Goal: Task Accomplishment & Management: Use online tool/utility

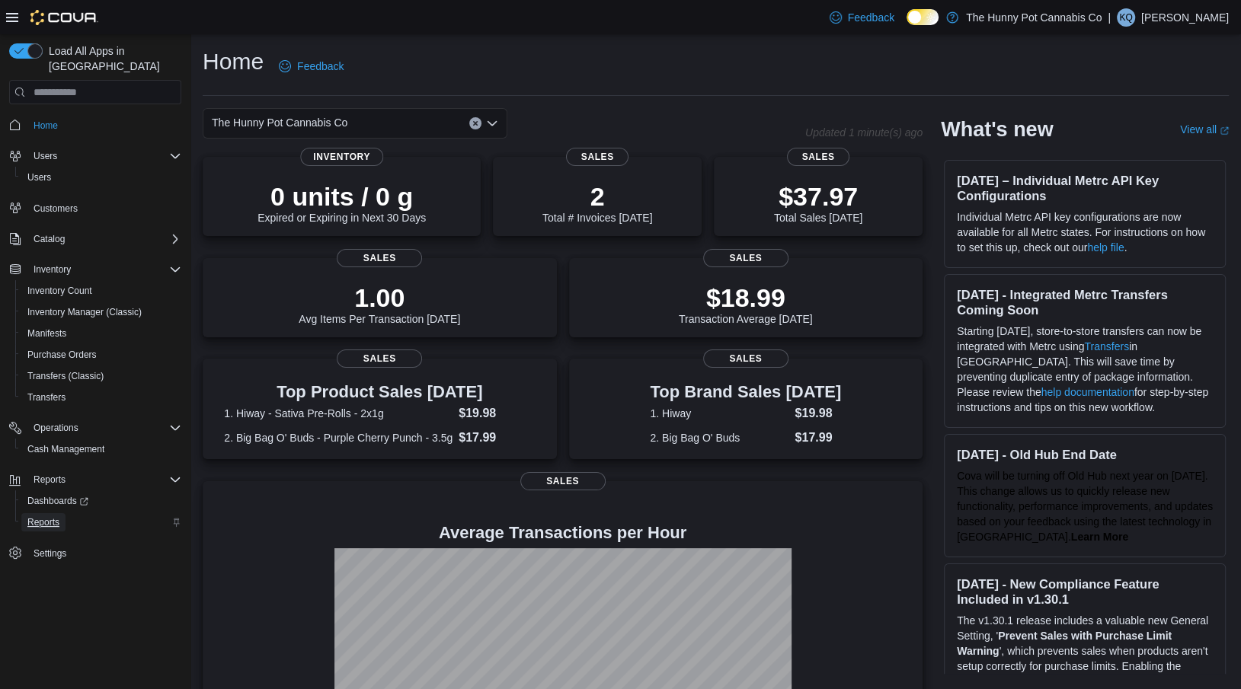
click at [51, 517] on span "Reports" at bounding box center [43, 523] width 32 height 12
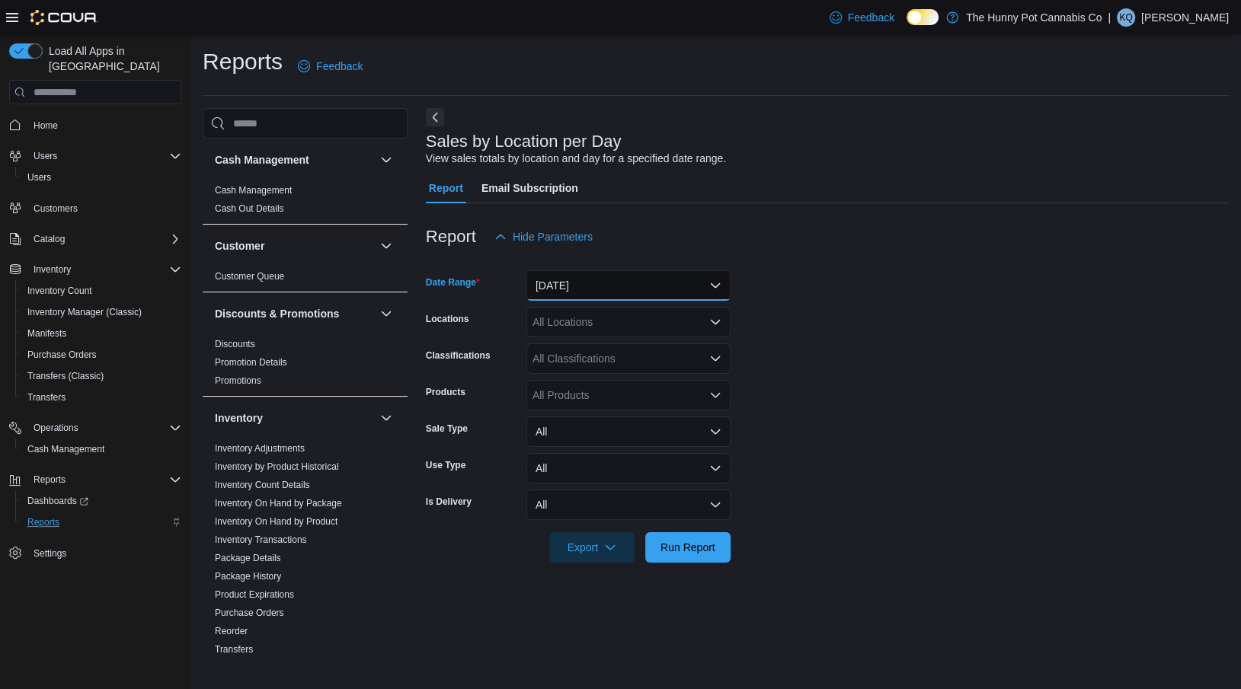
click at [572, 287] on button "[DATE]" at bounding box center [628, 285] width 204 height 30
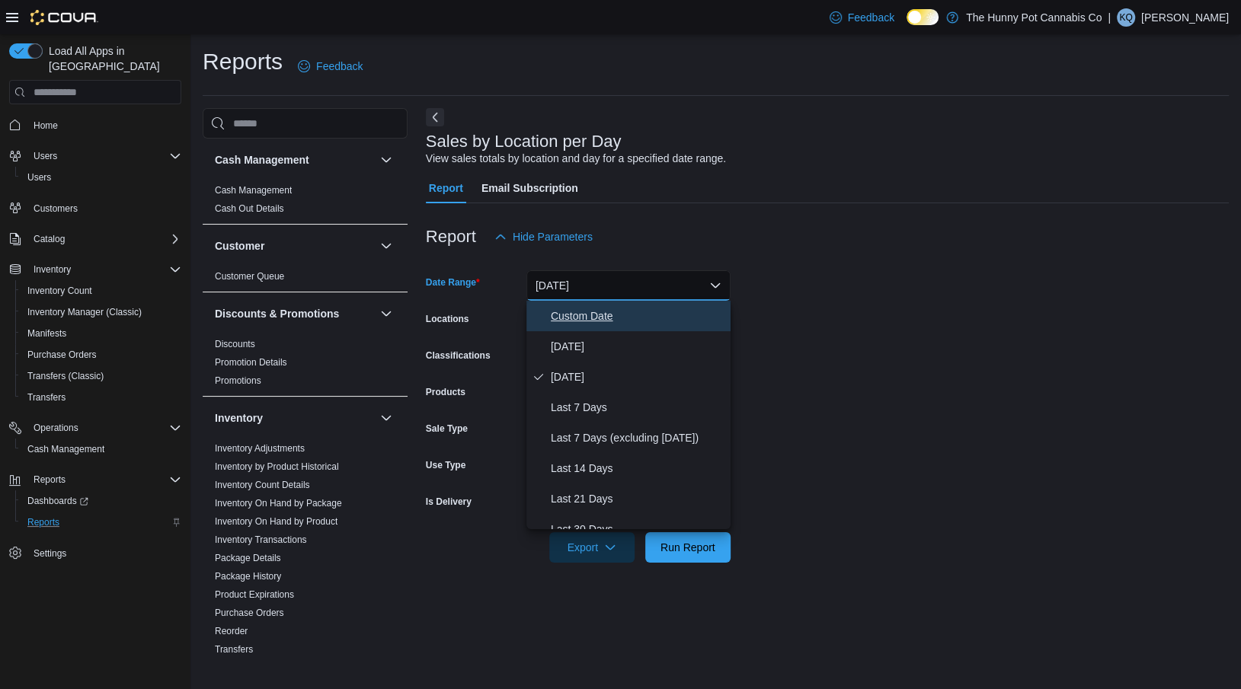
click at [555, 326] on button "Custom Date" at bounding box center [628, 316] width 204 height 30
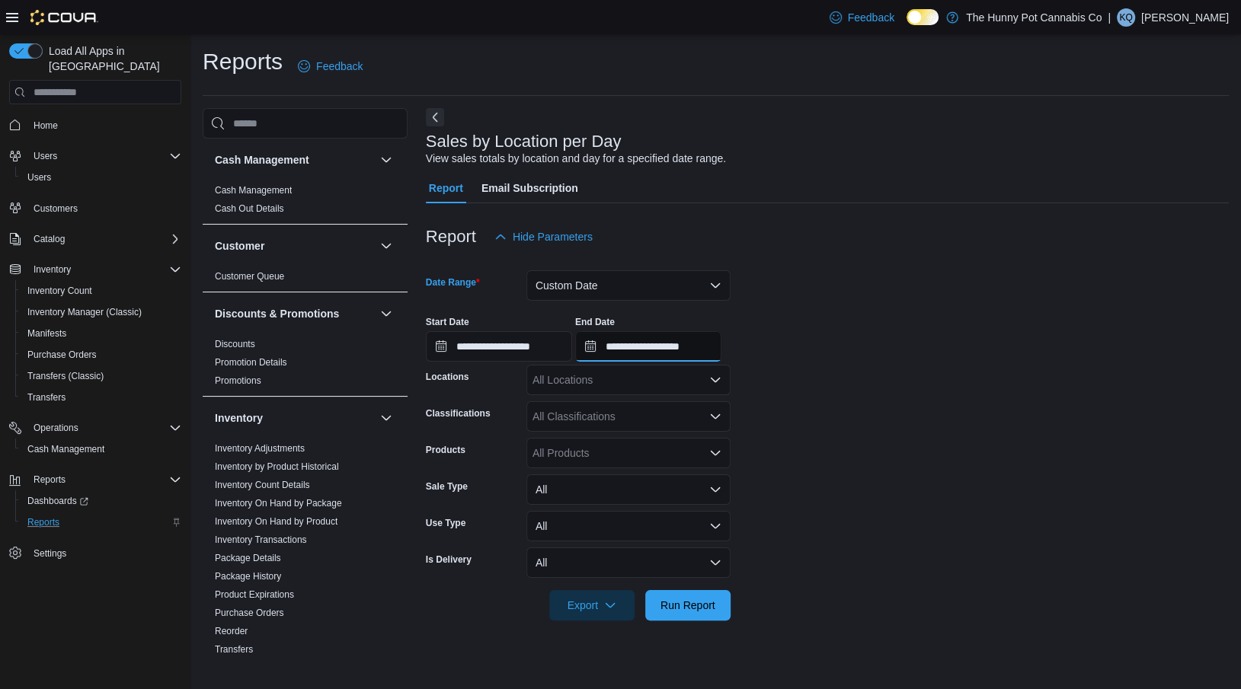
click at [641, 361] on input "**********" at bounding box center [648, 346] width 146 height 30
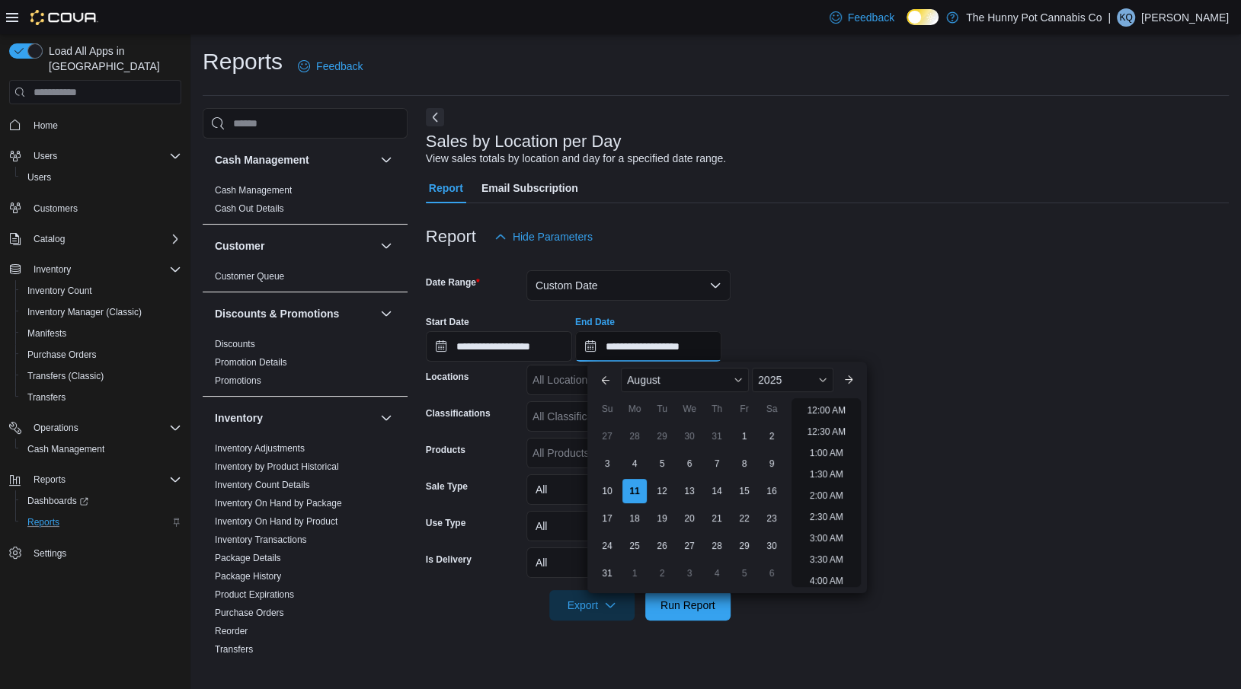
scroll to position [837, 0]
click at [747, 430] on div "1" at bounding box center [744, 437] width 27 height 27
type input "**********"
click at [611, 489] on div "10" at bounding box center [607, 491] width 27 height 27
type input "**********"
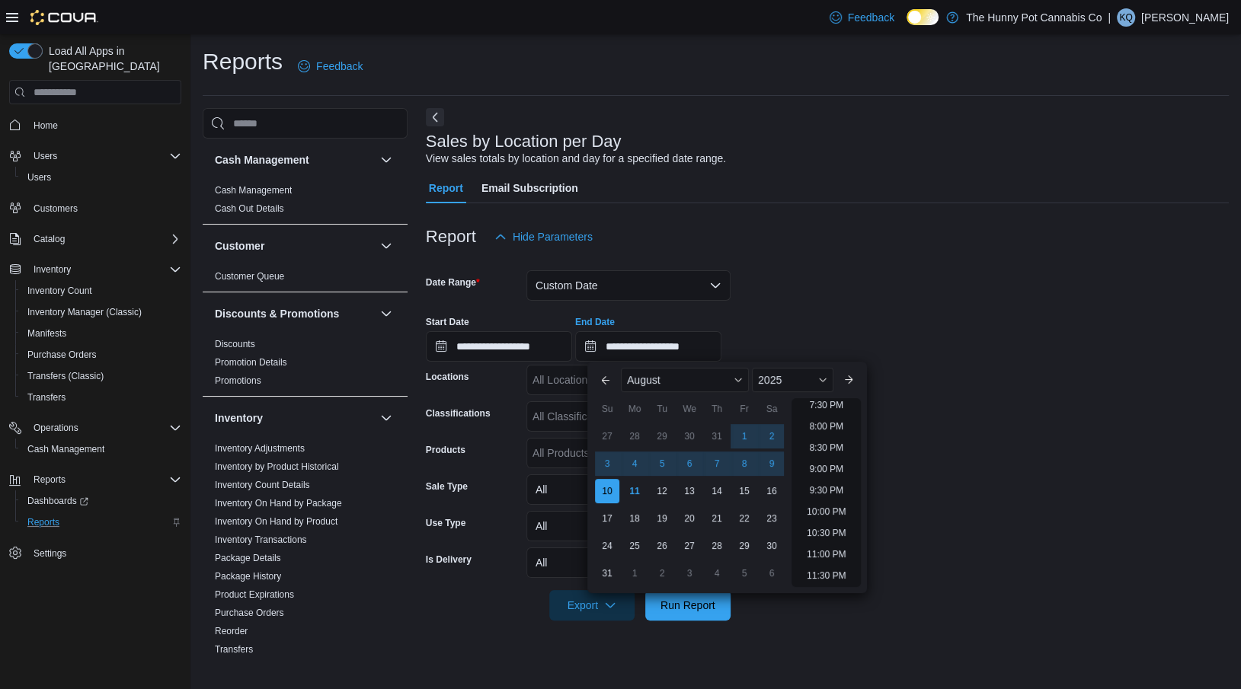
click at [833, 313] on div "**********" at bounding box center [827, 333] width 803 height 58
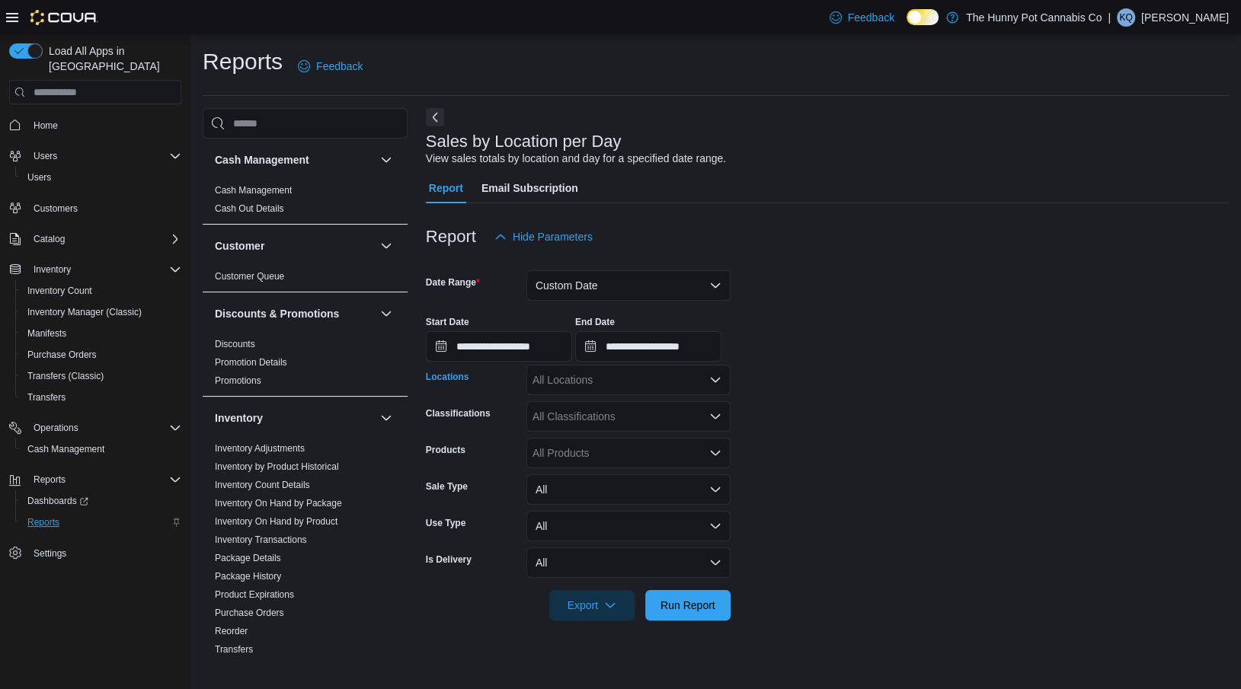
click at [613, 385] on div "All Locations" at bounding box center [628, 380] width 204 height 30
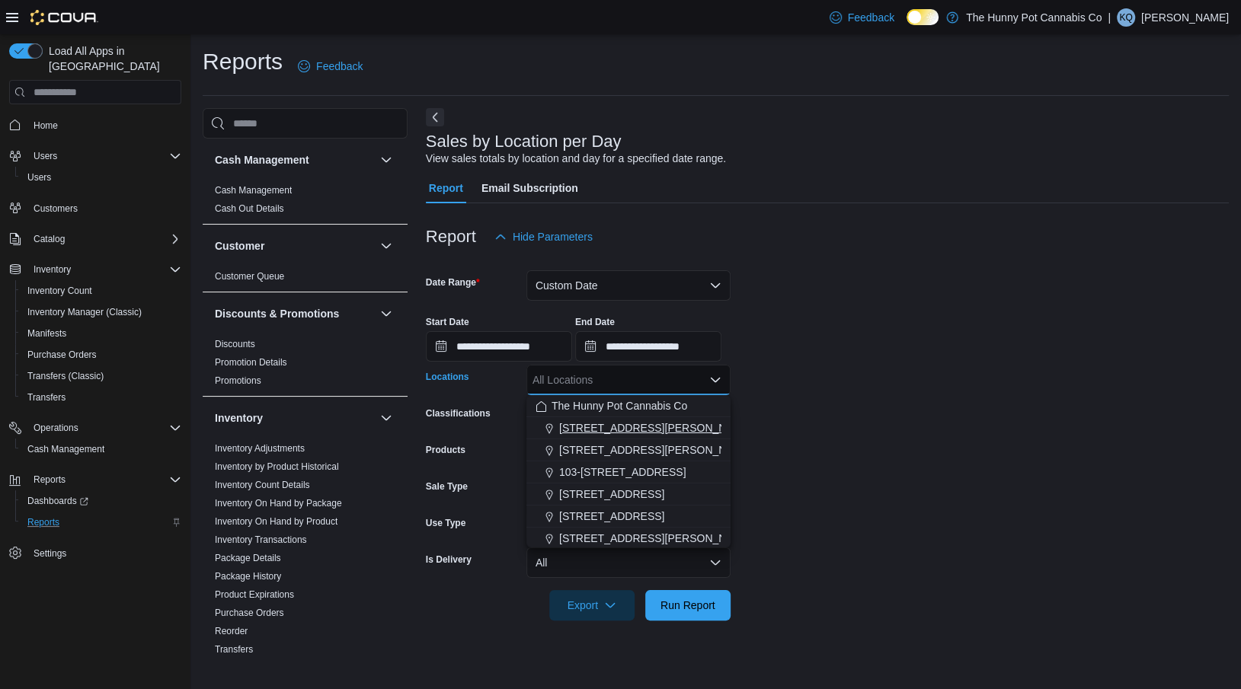
click at [594, 430] on span "[STREET_ADDRESS][PERSON_NAME]" at bounding box center [656, 428] width 194 height 15
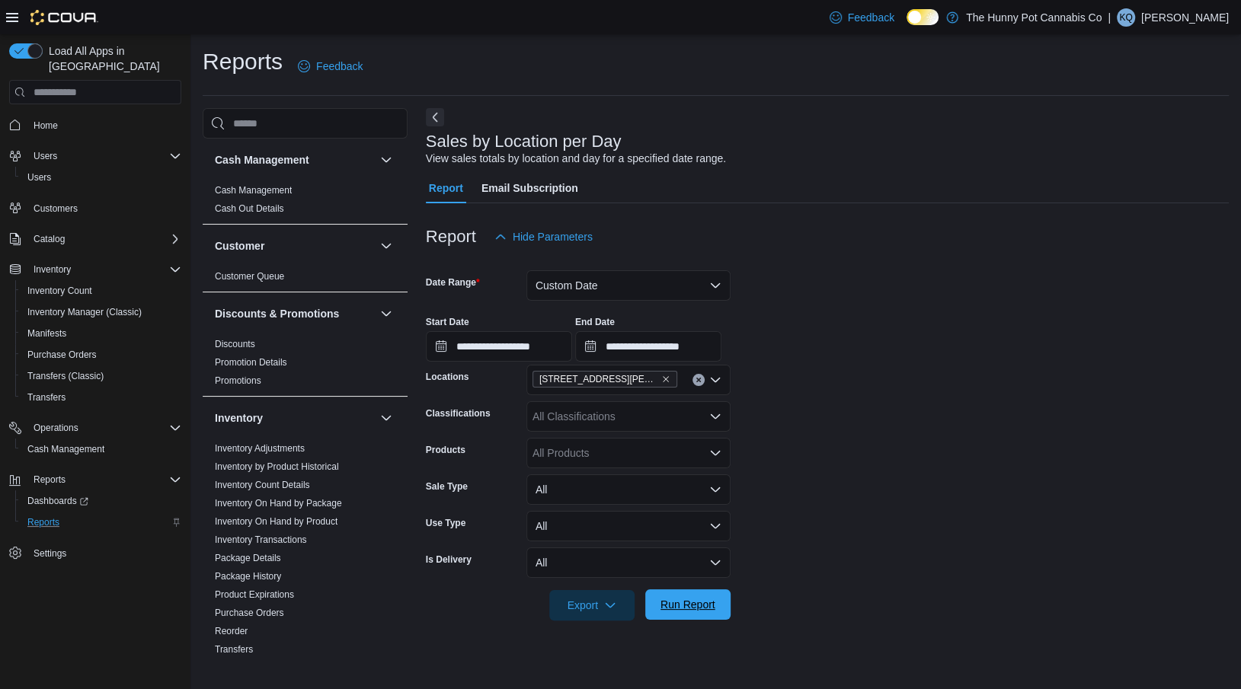
click at [696, 600] on span "Run Report" at bounding box center [688, 604] width 55 height 15
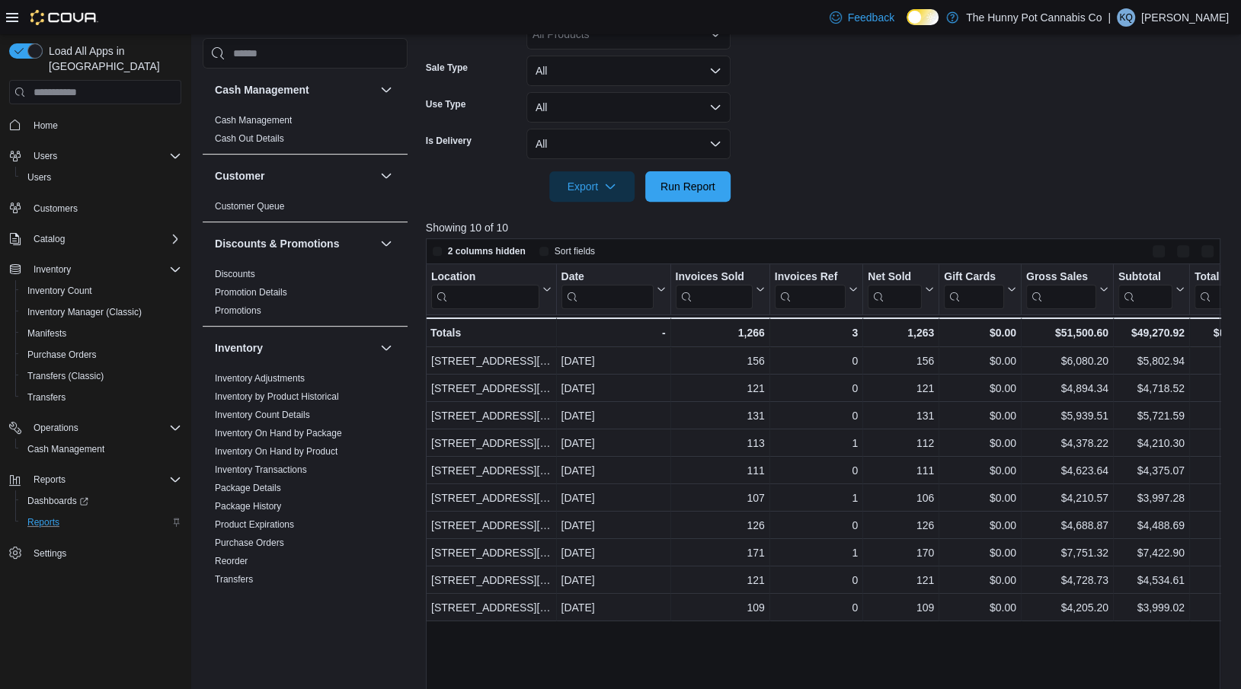
scroll to position [507, 0]
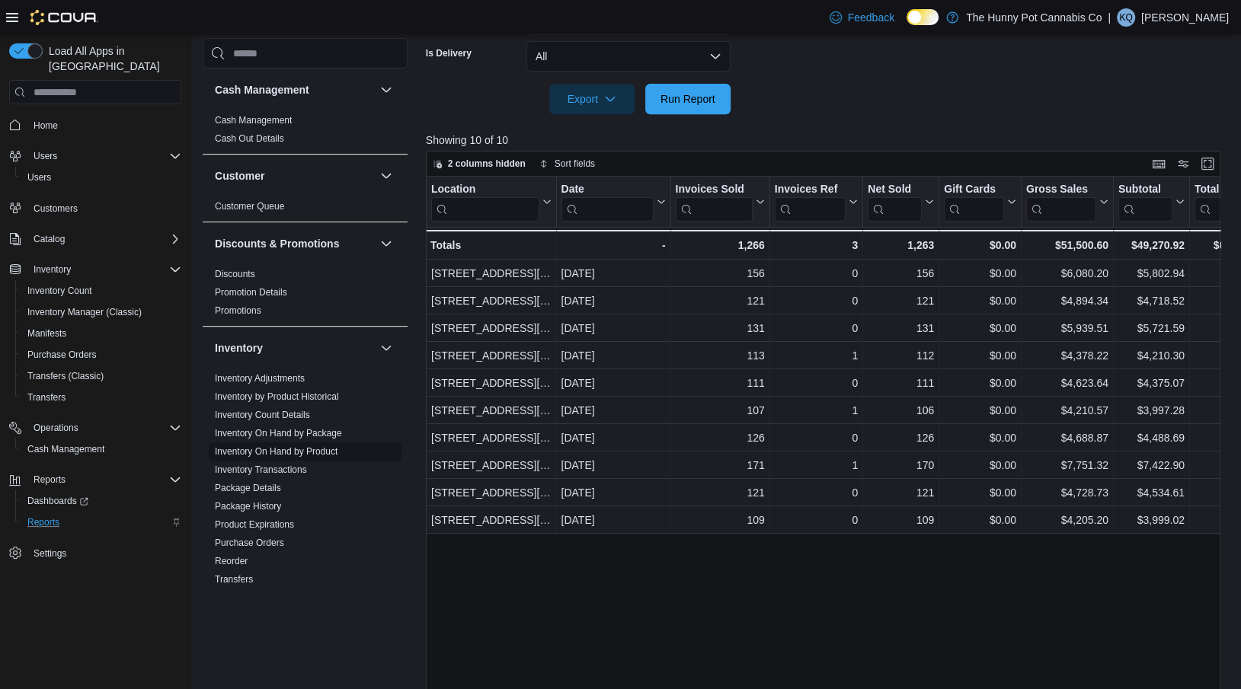
click at [261, 451] on link "Inventory On Hand by Product" at bounding box center [276, 451] width 123 height 11
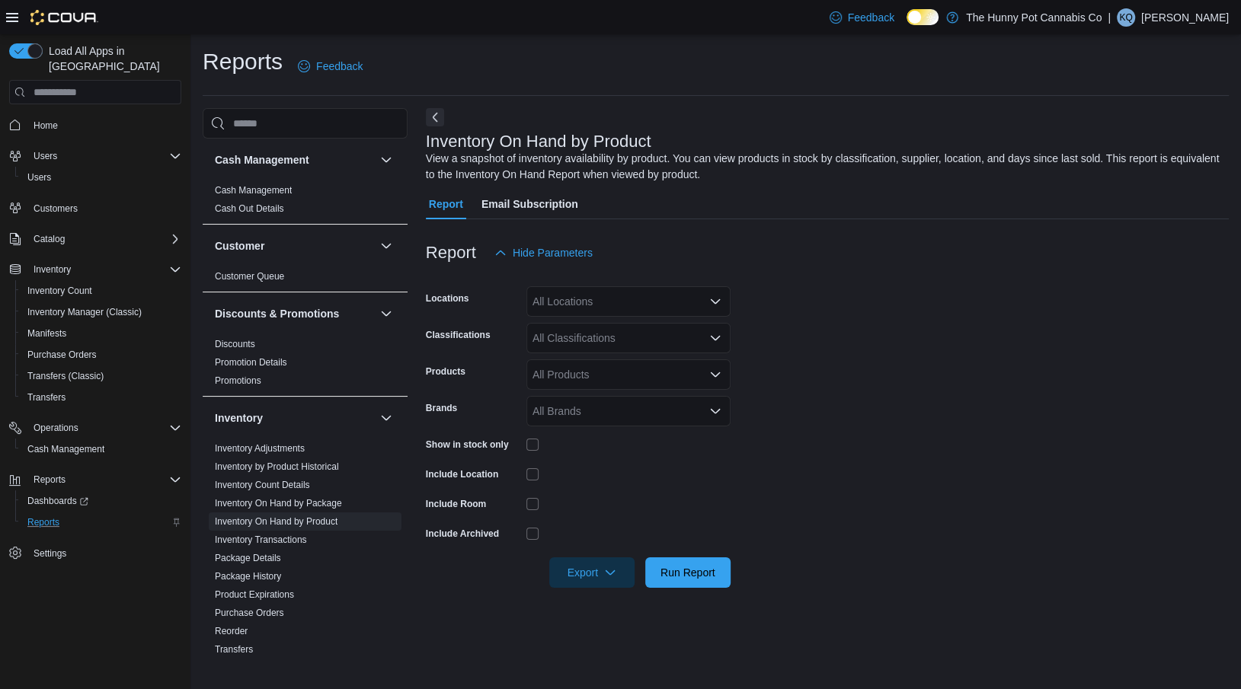
click at [535, 493] on div at bounding box center [628, 504] width 204 height 24
click at [588, 296] on div "All Locations" at bounding box center [628, 301] width 204 height 30
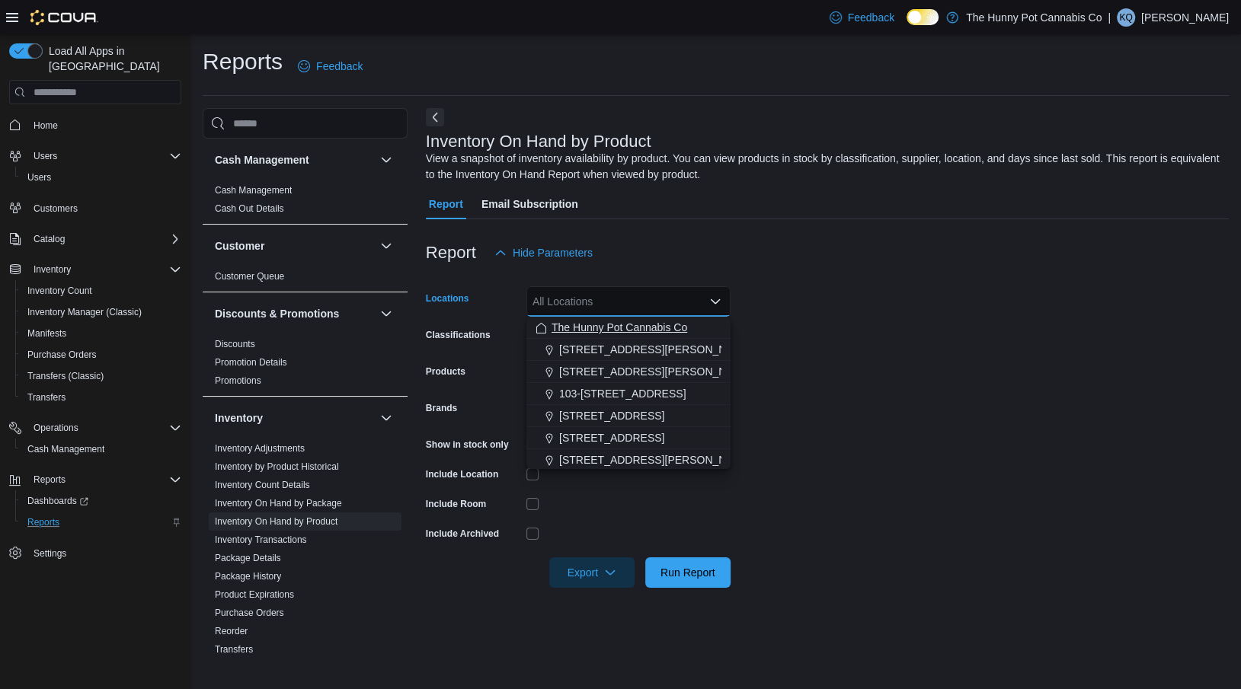
click at [577, 325] on span "The Hunny Pot Cannabis Co" at bounding box center [620, 327] width 136 height 15
click at [597, 574] on span "Export" at bounding box center [591, 572] width 67 height 30
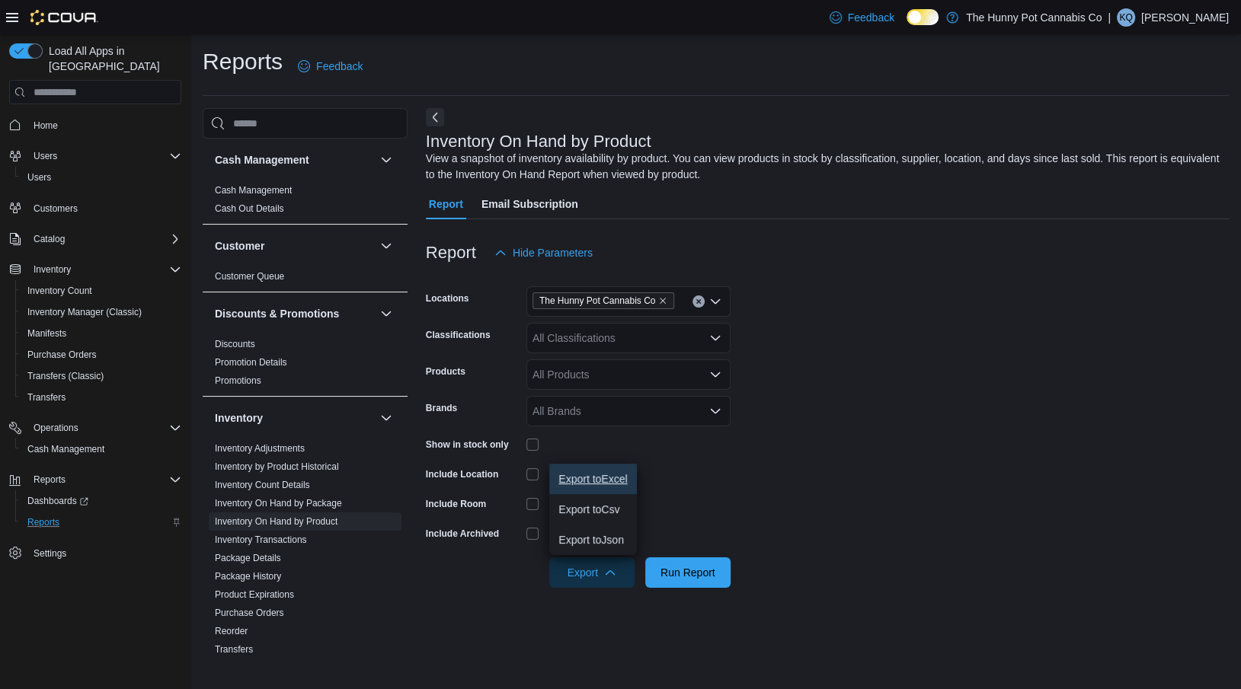
click at [585, 484] on span "Export to Excel" at bounding box center [592, 479] width 69 height 12
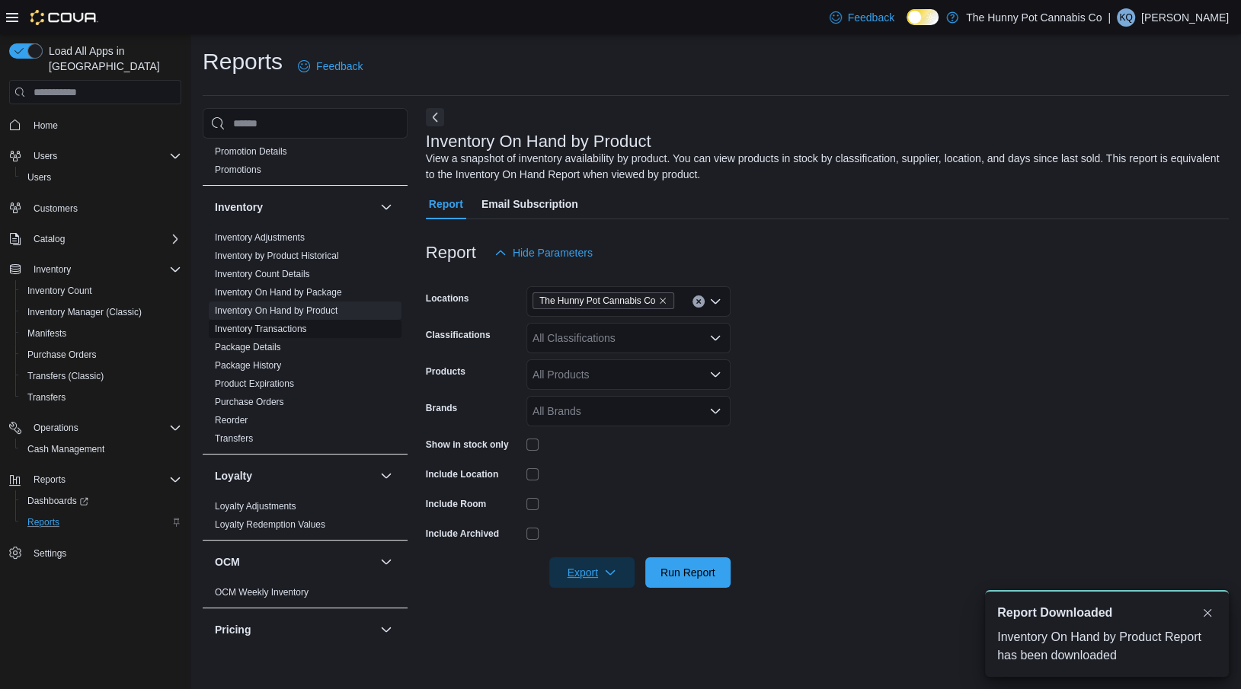
scroll to position [337, 0]
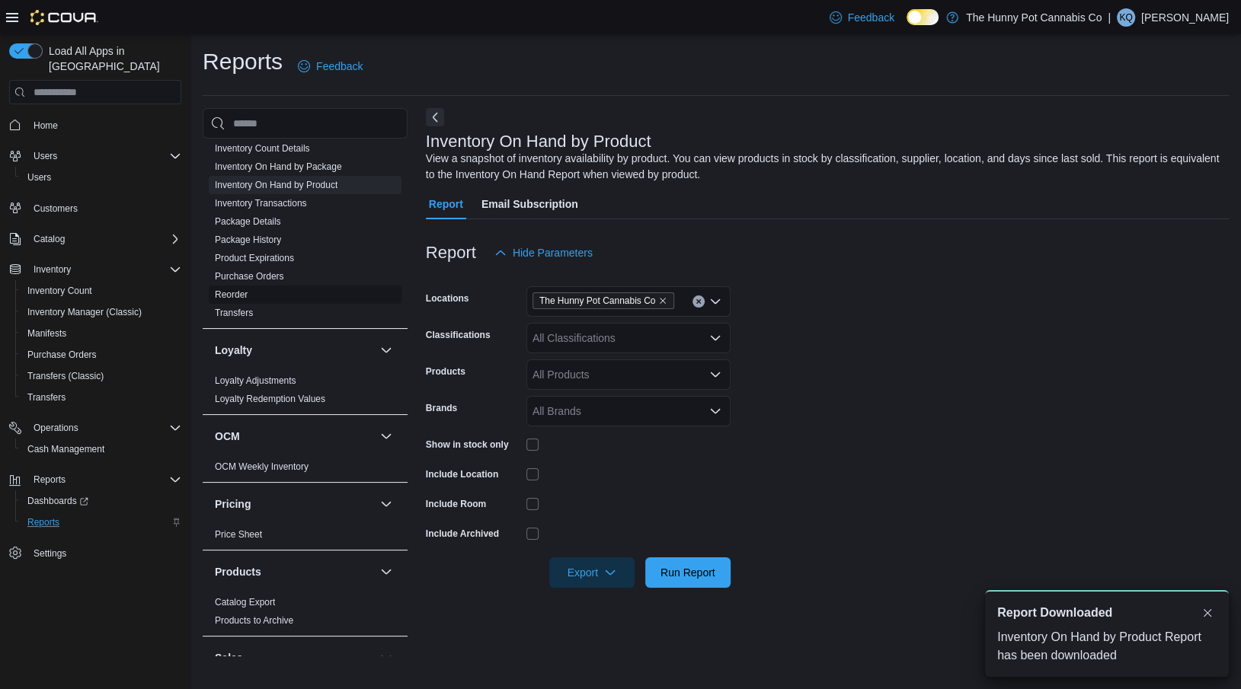
click at [238, 290] on link "Reorder" at bounding box center [231, 295] width 33 height 11
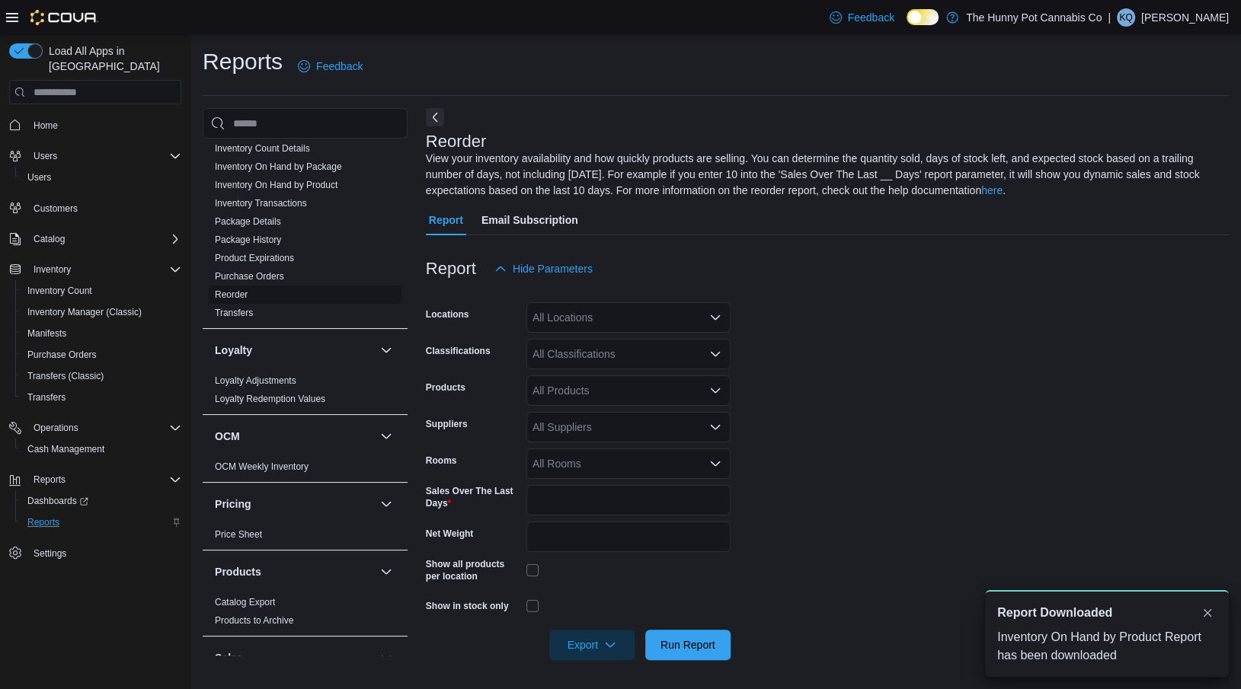
scroll to position [1, 0]
click at [638, 314] on div "All Locations" at bounding box center [628, 317] width 204 height 30
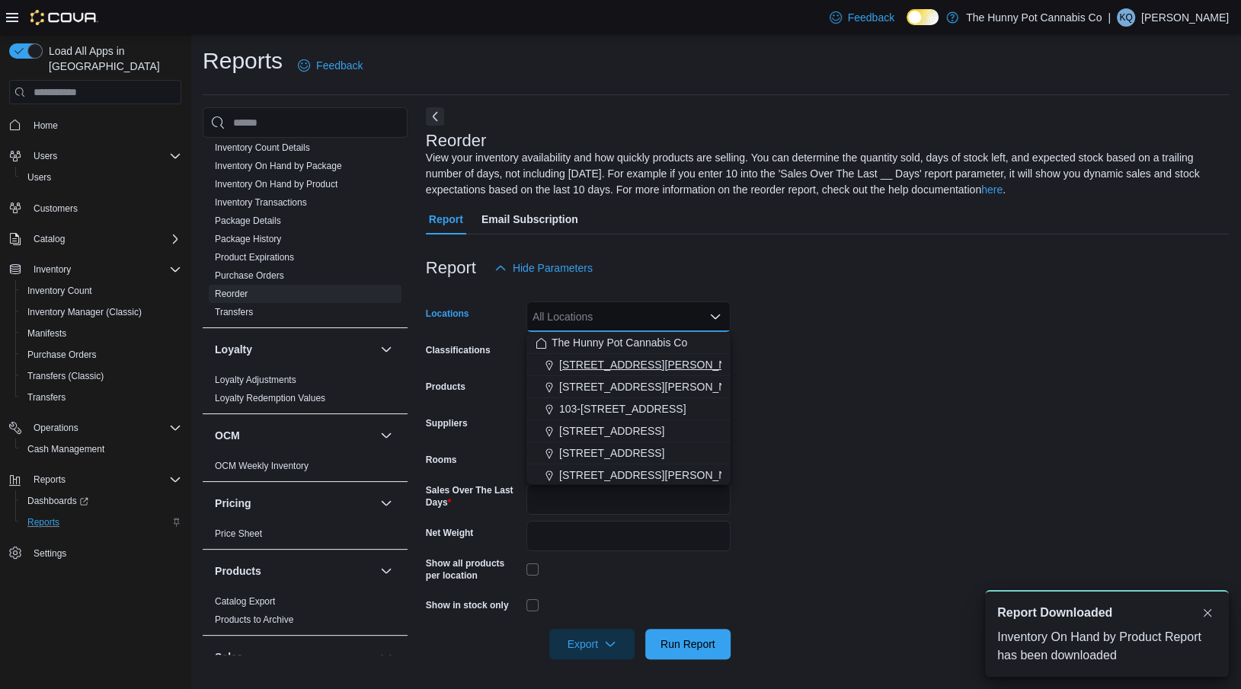
click at [610, 373] on button "[STREET_ADDRESS][PERSON_NAME]" at bounding box center [628, 365] width 204 height 22
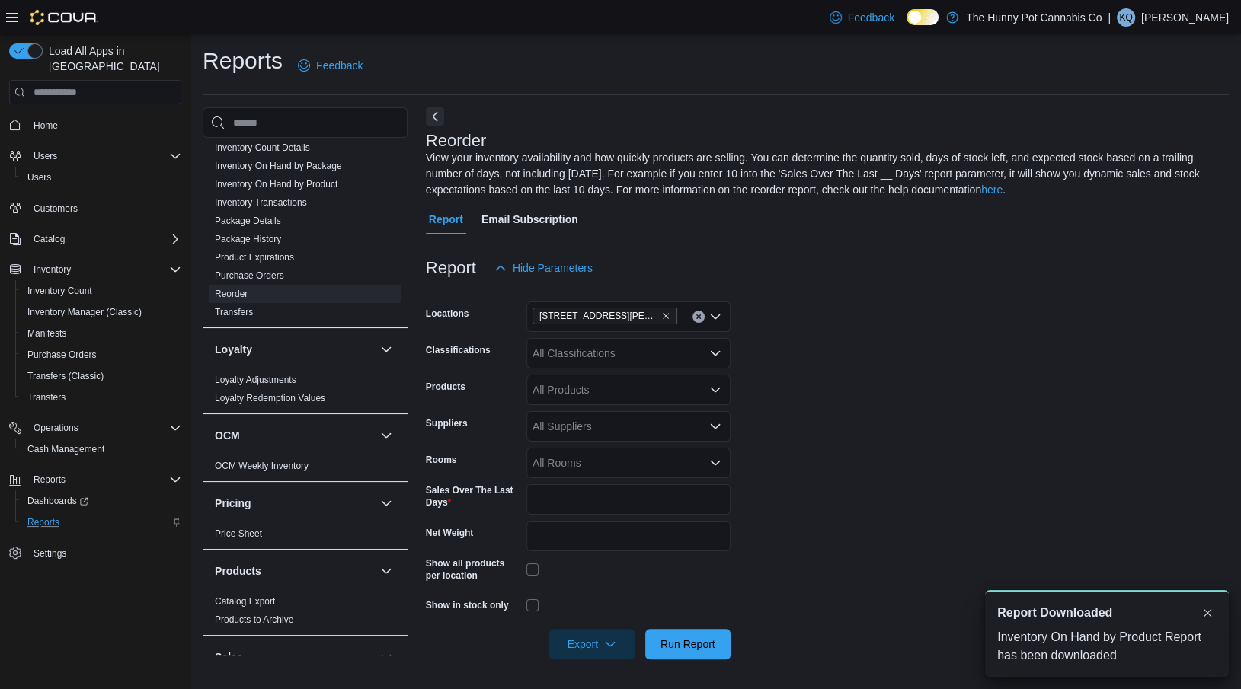
click at [722, 268] on div "Report Hide Parameters" at bounding box center [827, 268] width 803 height 30
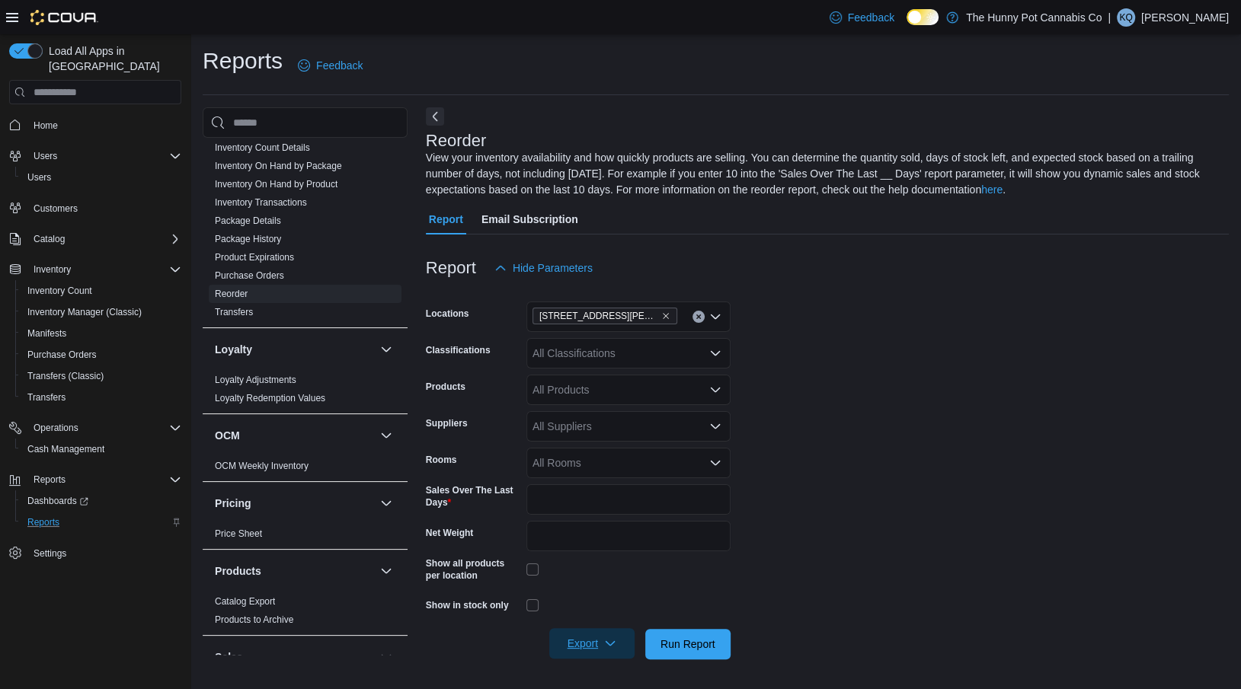
click at [574, 643] on span "Export" at bounding box center [591, 644] width 67 height 30
click at [622, 555] on span "Export to Excel" at bounding box center [592, 551] width 69 height 12
